Goal: Find specific page/section: Find specific page/section

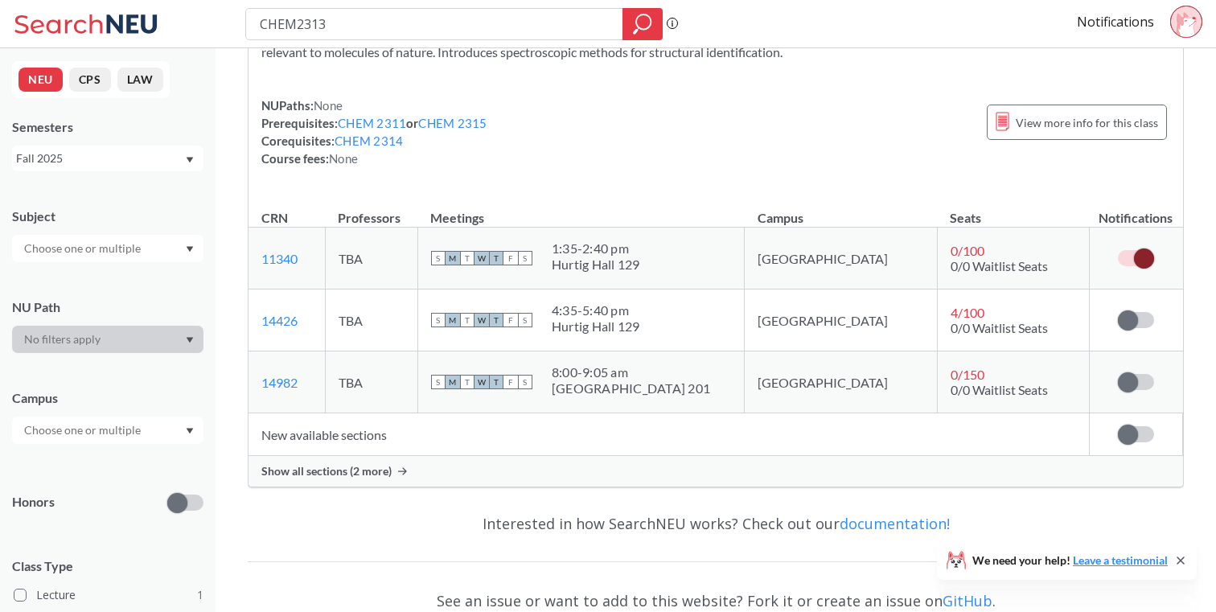
scroll to position [107, 0]
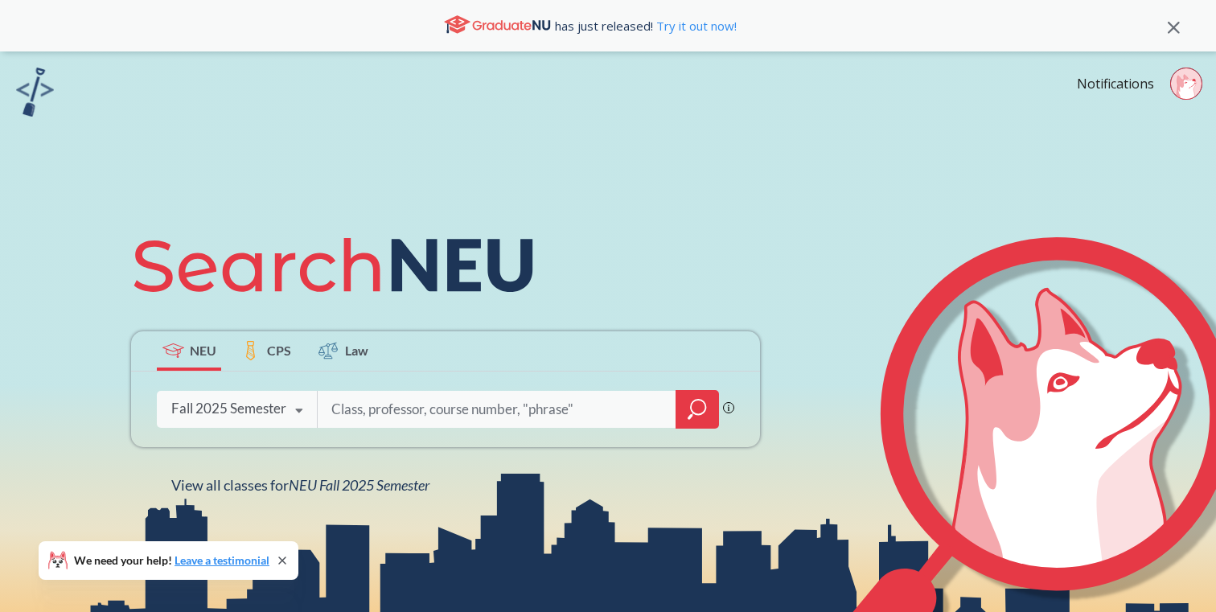
click at [386, 413] on input "search" at bounding box center [497, 409] width 335 height 34
type input "2313"
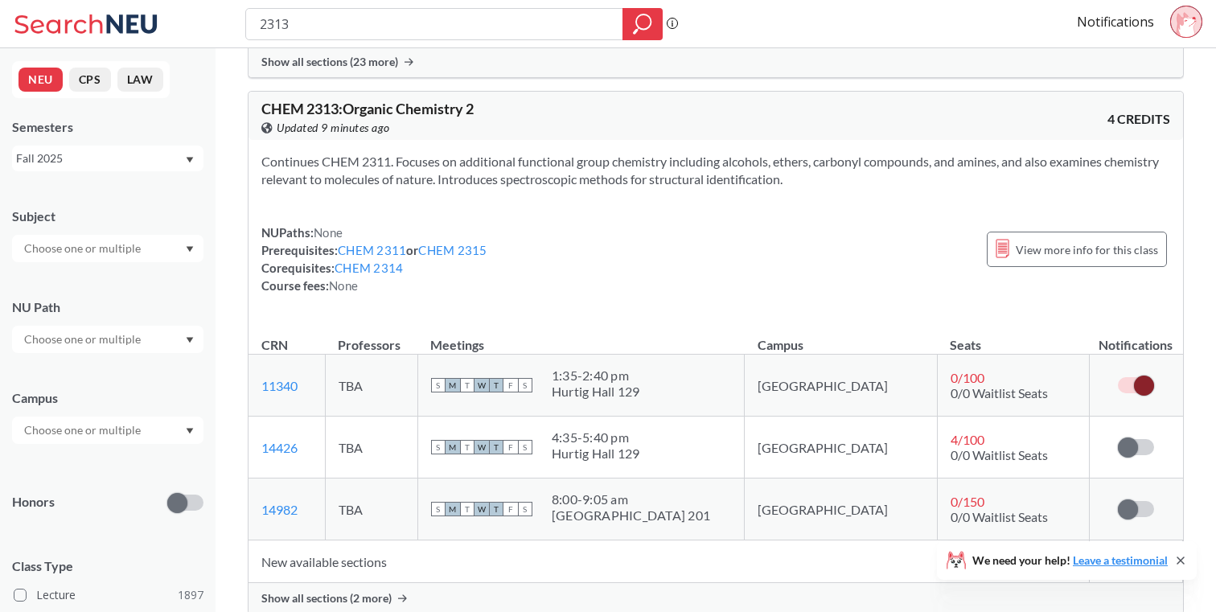
scroll to position [610, 0]
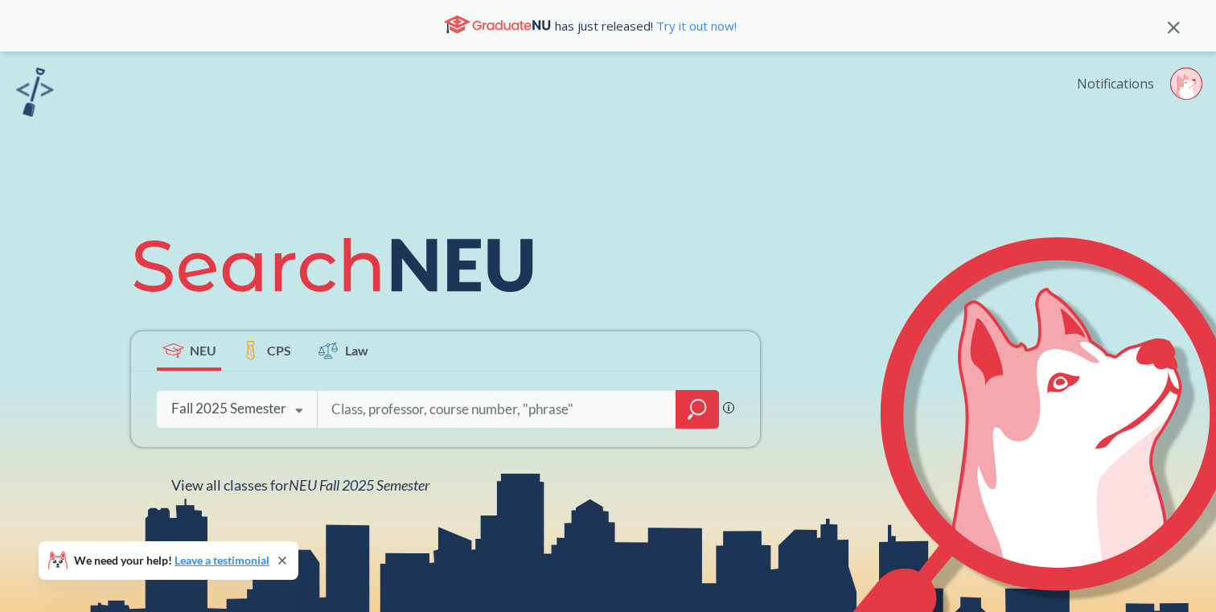
click at [1122, 87] on link "Notifications" at bounding box center [1115, 84] width 77 height 18
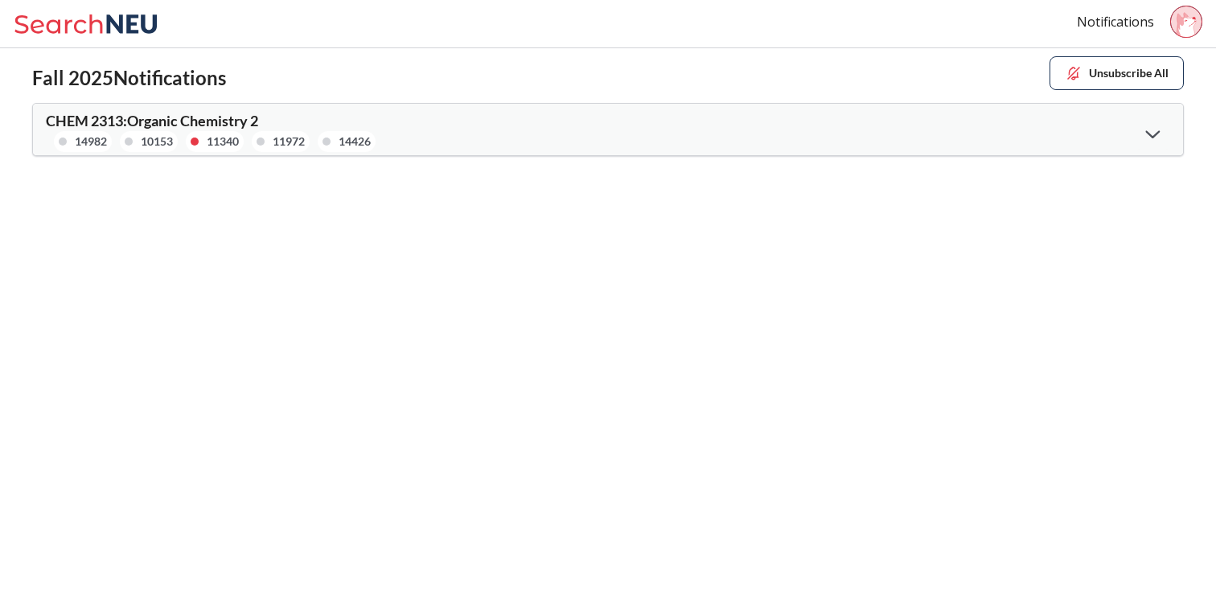
click at [1140, 138] on div at bounding box center [1152, 133] width 35 height 33
